Goal: Task Accomplishment & Management: Use online tool/utility

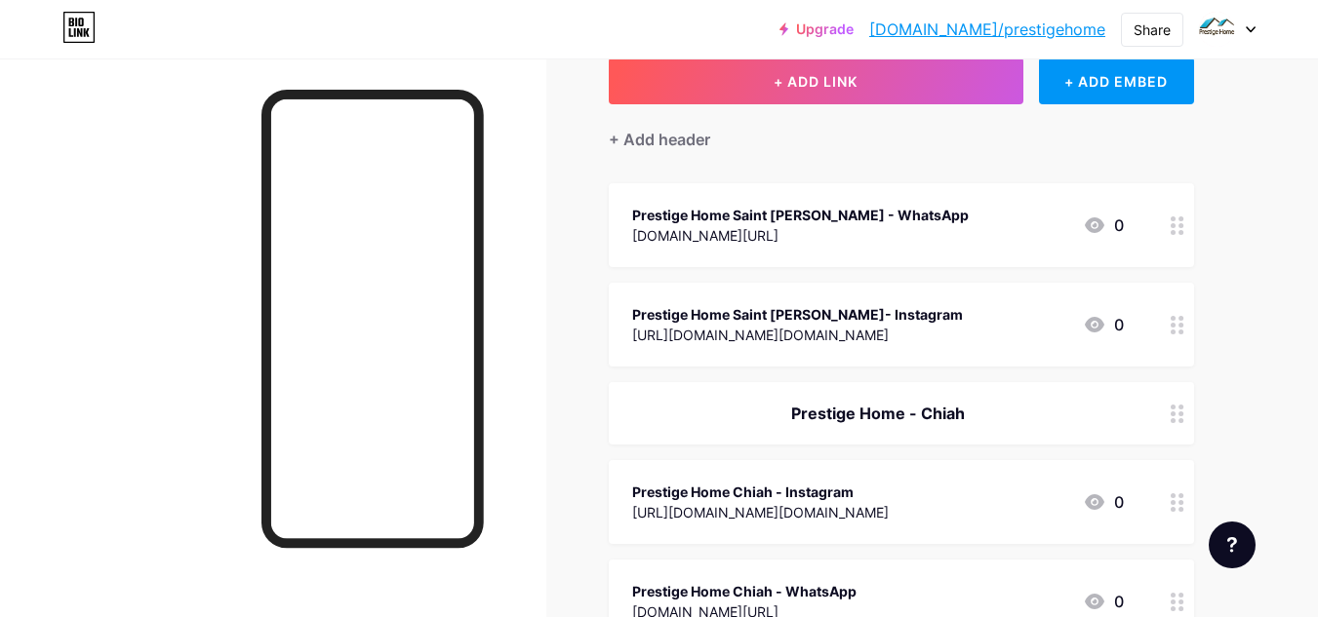
scroll to position [125, 0]
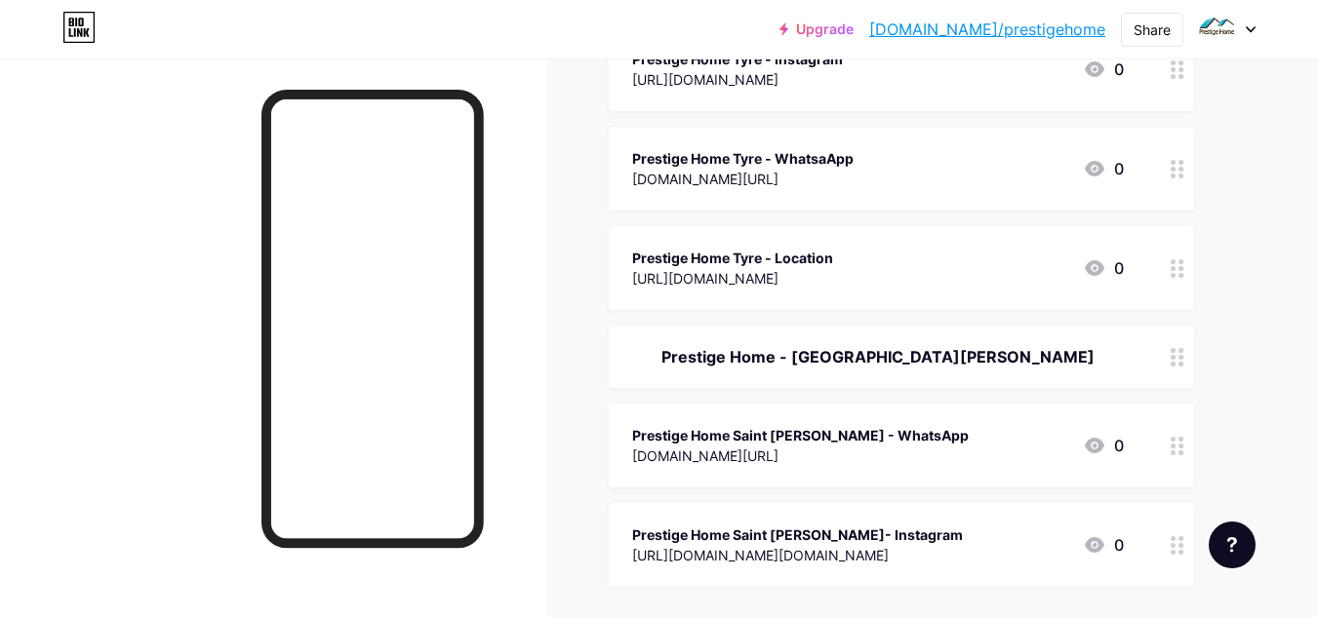
scroll to position [1103, 0]
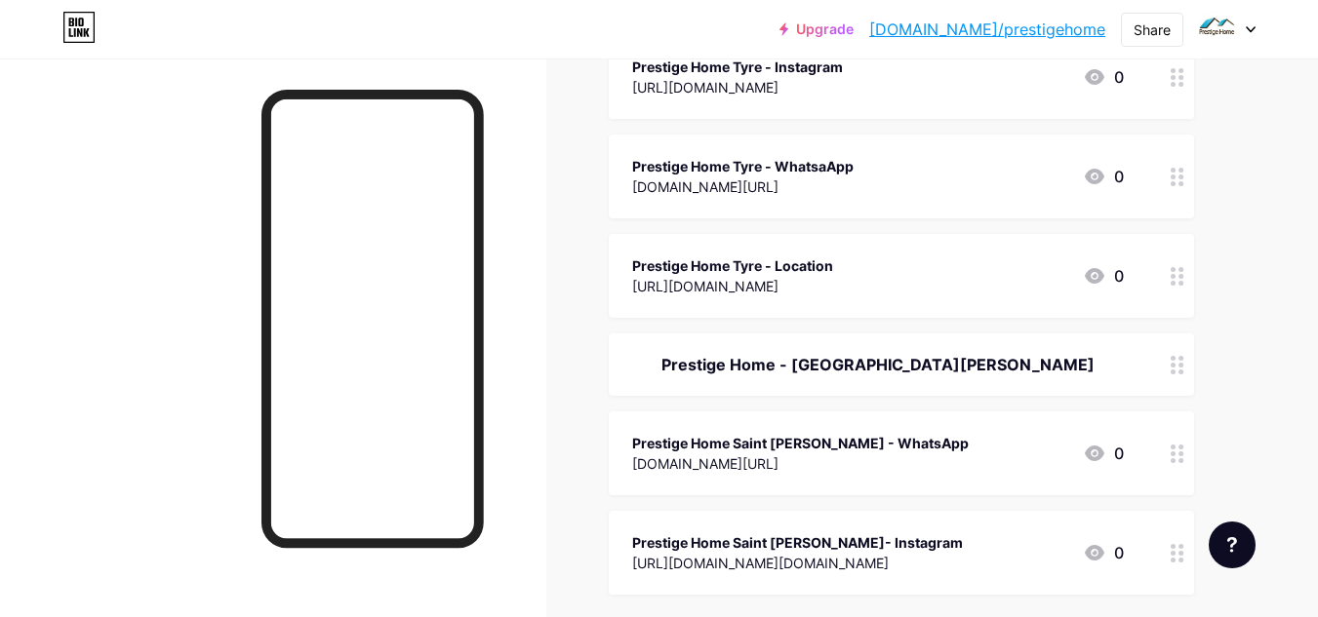
click at [796, 288] on div "[URL][DOMAIN_NAME]" at bounding box center [732, 286] width 201 height 20
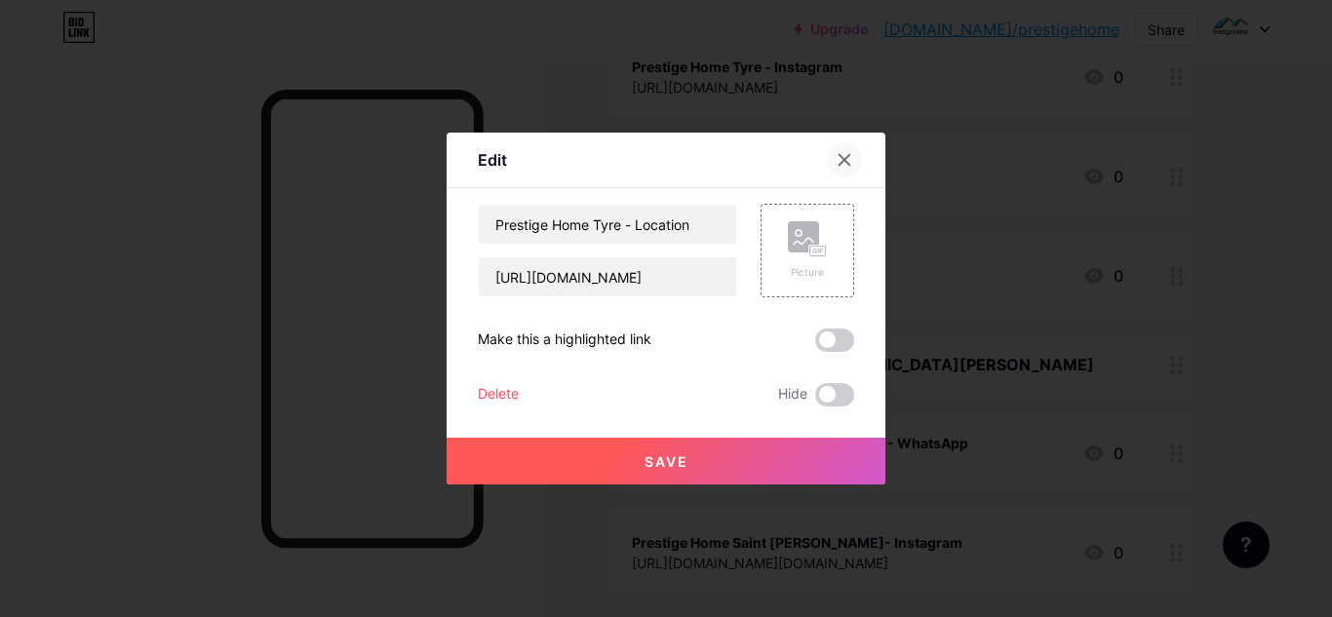
click at [841, 147] on div at bounding box center [844, 159] width 35 height 35
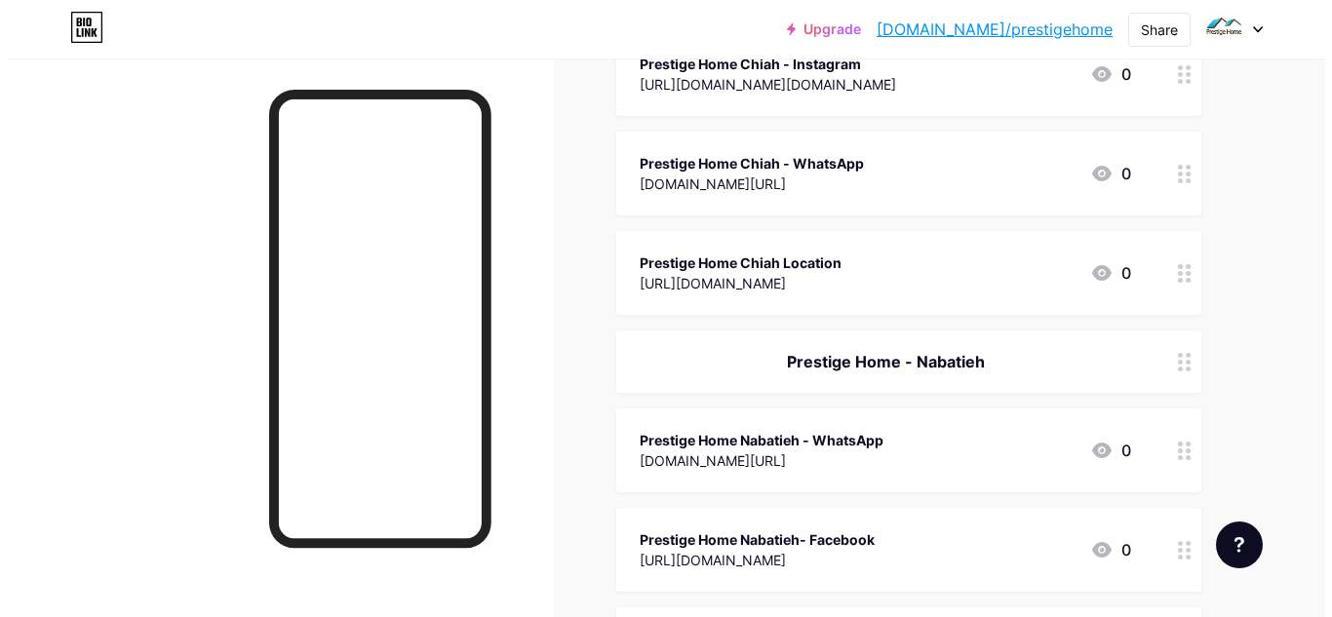
scroll to position [384, 0]
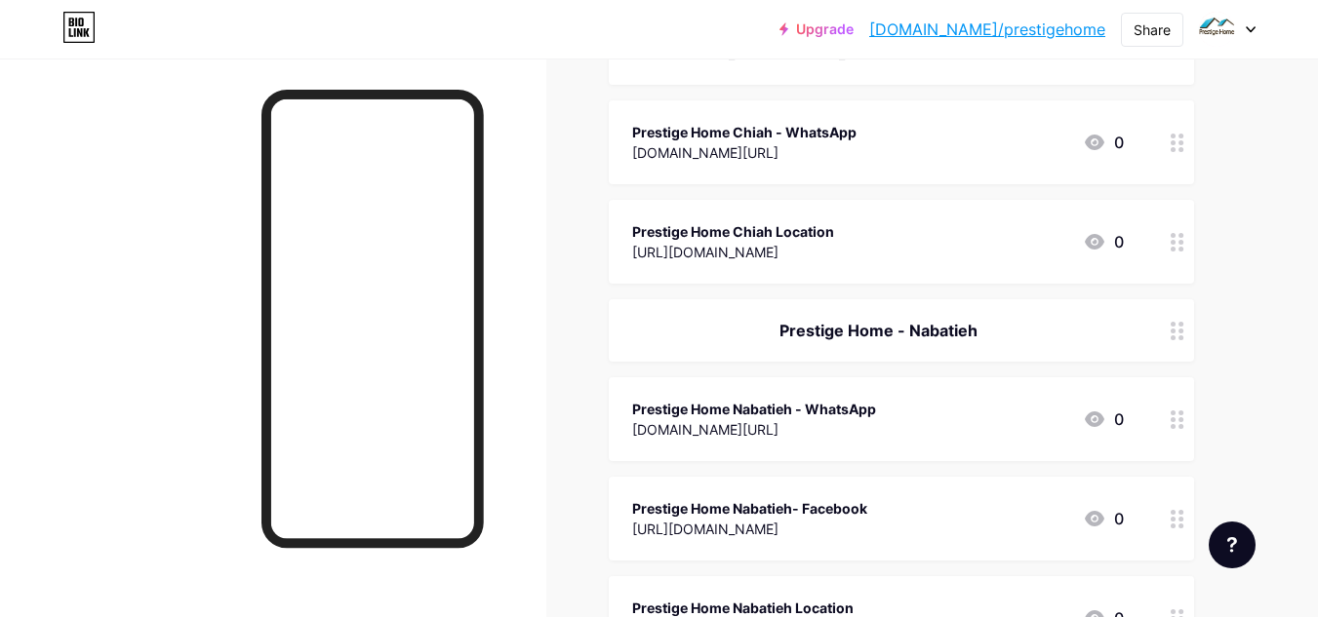
click at [801, 246] on div "[URL][DOMAIN_NAME]" at bounding box center [733, 252] width 202 height 20
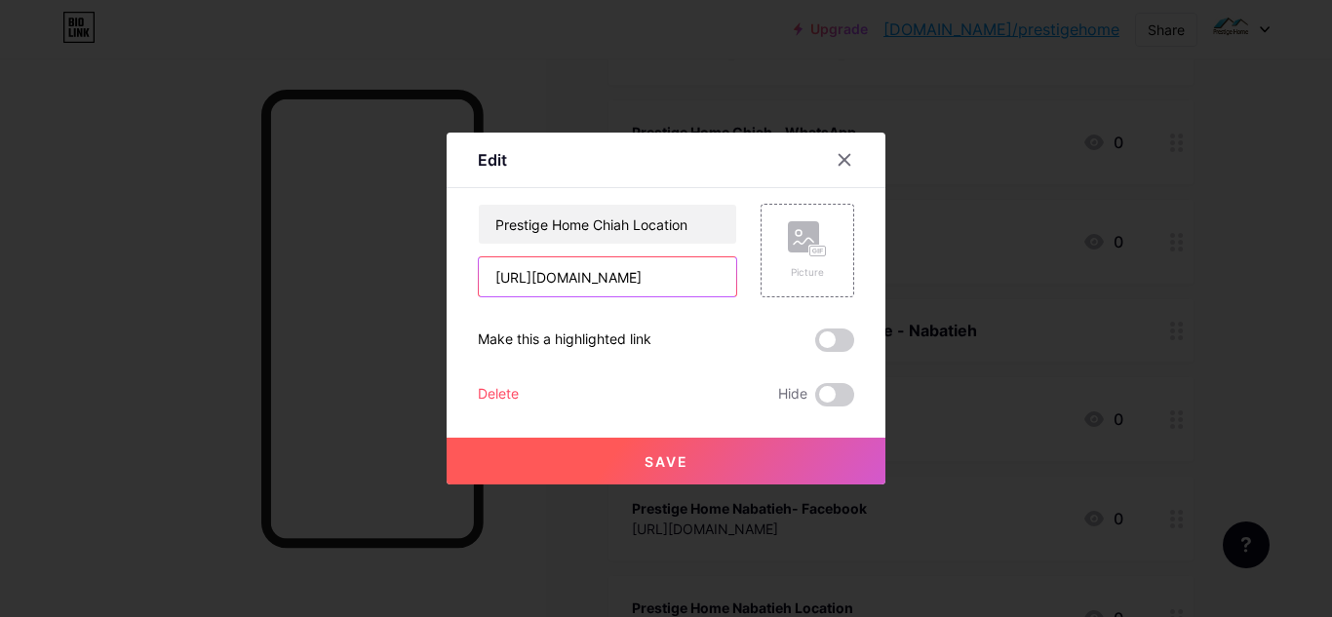
click at [641, 270] on input "[URL][DOMAIN_NAME]" at bounding box center [608, 277] width 258 height 39
click at [636, 267] on input "[URL][DOMAIN_NAME]" at bounding box center [608, 277] width 258 height 39
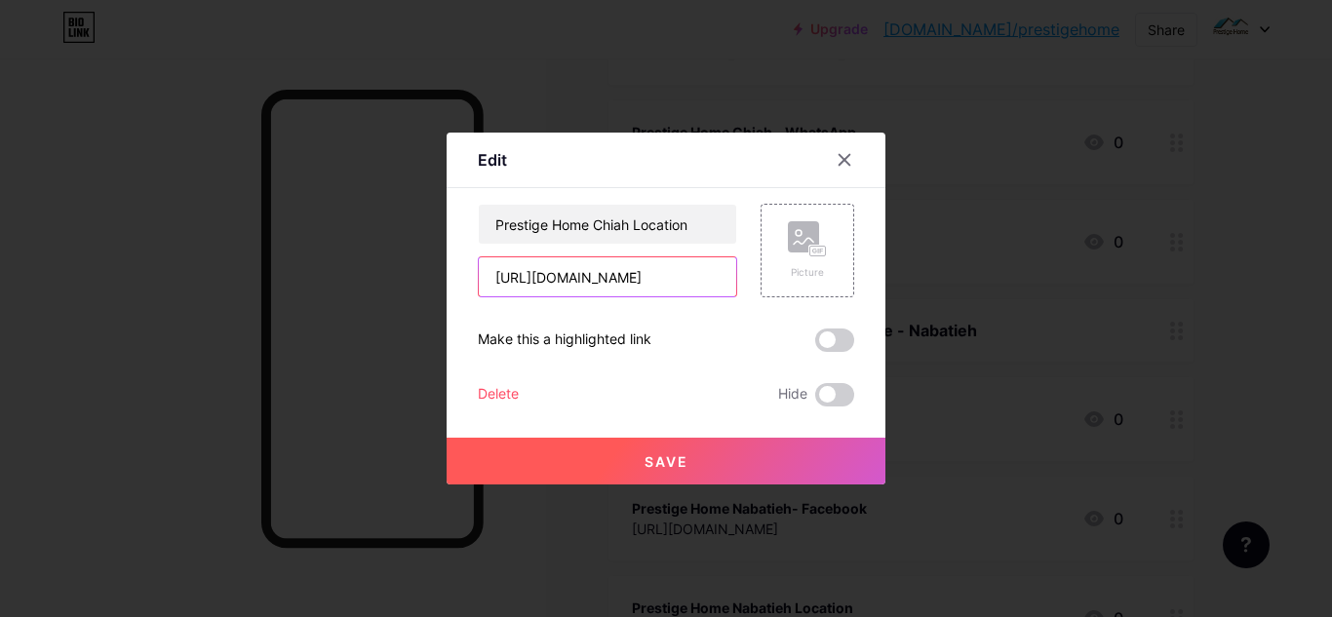
click at [636, 267] on input "[URL][DOMAIN_NAME]" at bounding box center [608, 277] width 258 height 39
click at [575, 258] on input "[URL][DOMAIN_NAME]" at bounding box center [608, 277] width 258 height 39
click at [567, 265] on input "[URL][DOMAIN_NAME]" at bounding box center [608, 277] width 258 height 39
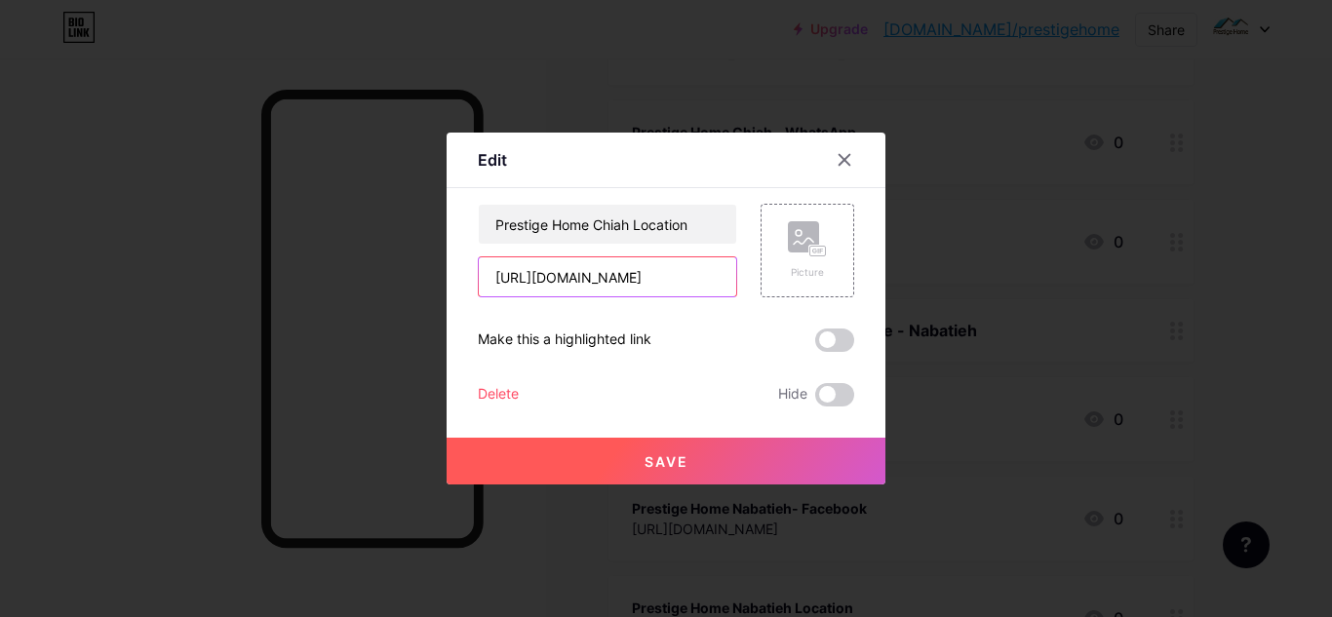
click at [567, 265] on input "[URL][DOMAIN_NAME]" at bounding box center [608, 277] width 258 height 39
